Goal: Navigation & Orientation: Find specific page/section

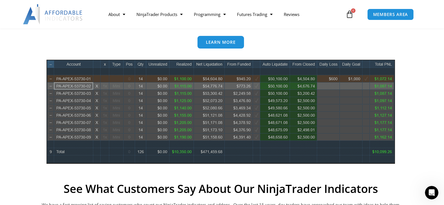
scroll to position [287, 0]
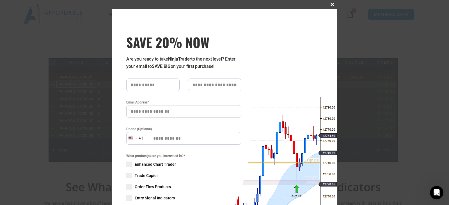
click at [329, 4] on span at bounding box center [331, 4] width 9 height 3
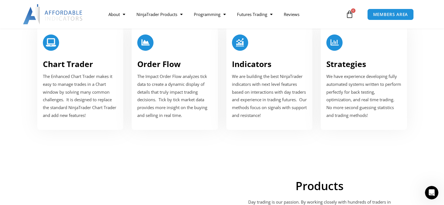
scroll to position [723, 0]
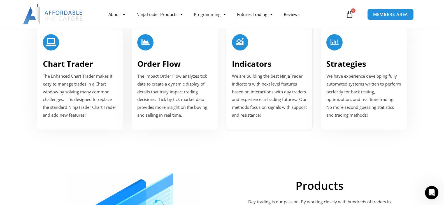
click at [246, 41] on div at bounding box center [240, 42] width 16 height 16
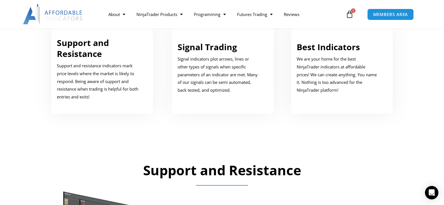
scroll to position [332, 0]
